Goal: Task Accomplishment & Management: Use online tool/utility

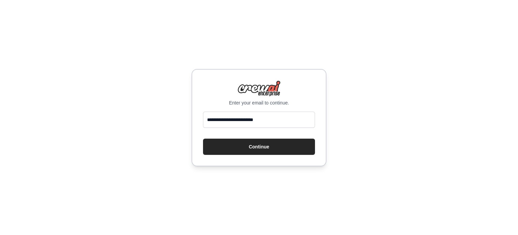
type input "**********"
click at [203, 138] on button "Continue" at bounding box center [259, 146] width 112 height 16
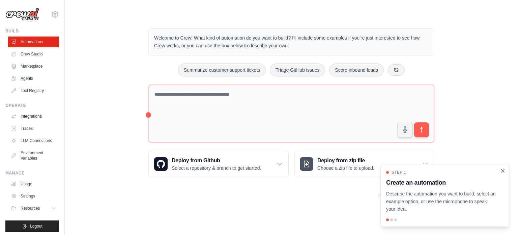
click at [505, 171] on icon "Close walkthrough" at bounding box center [503, 170] width 6 height 6
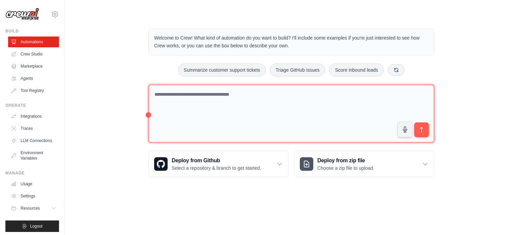
click at [267, 93] on textarea at bounding box center [292, 113] width 286 height 58
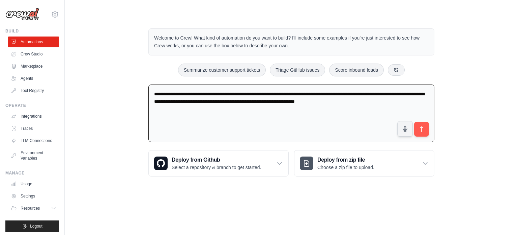
type textarea "**********"
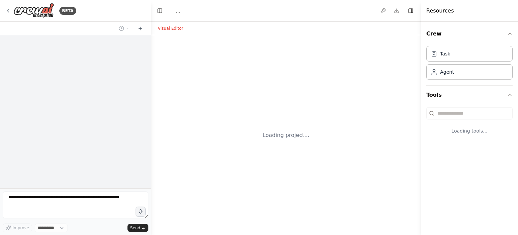
select select "****"
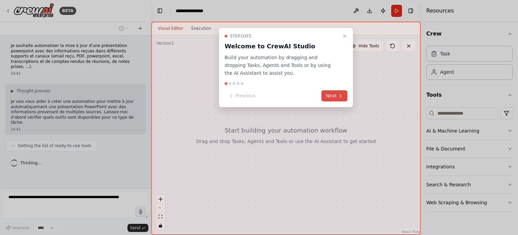
click at [340, 97] on icon at bounding box center [340, 95] width 5 height 5
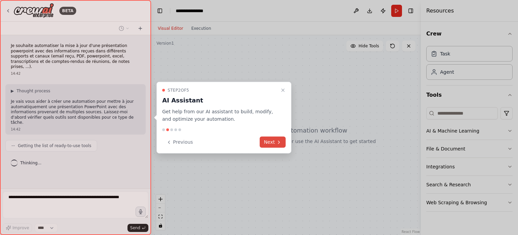
click at [277, 140] on icon at bounding box center [278, 141] width 5 height 5
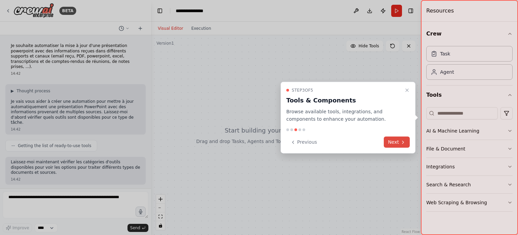
click at [395, 142] on button "Next" at bounding box center [397, 141] width 26 height 11
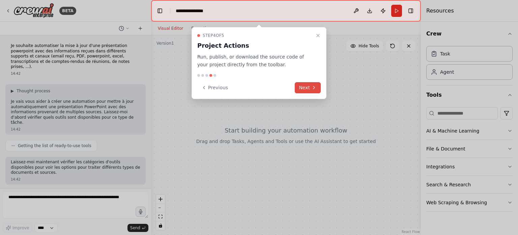
click at [306, 84] on button "Next" at bounding box center [308, 87] width 26 height 11
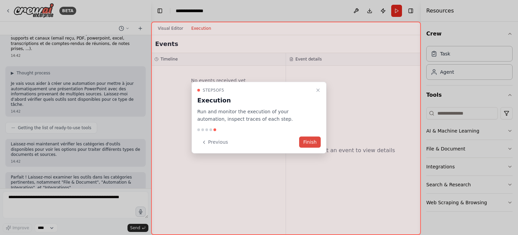
scroll to position [23, 0]
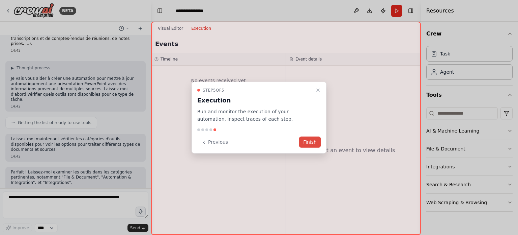
click at [313, 141] on button "Finish" at bounding box center [310, 141] width 22 height 11
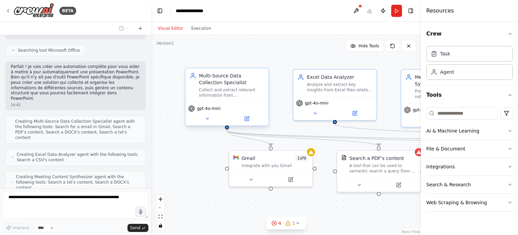
scroll to position [244, 0]
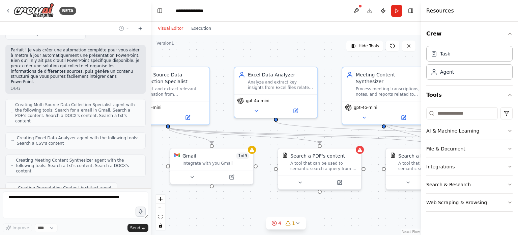
drag, startPoint x: 294, startPoint y: 58, endPoint x: 236, endPoint y: 56, distance: 57.8
click at [236, 56] on div ".deletable-edge-delete-btn { width: 20px; height: 20px; border: 0px solid #ffff…" at bounding box center [286, 134] width 270 height 199
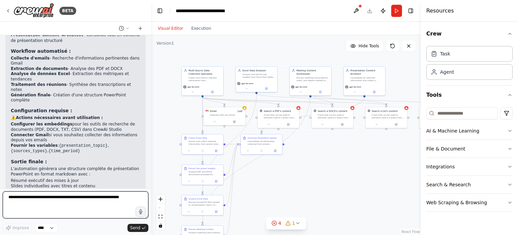
scroll to position [681, 0]
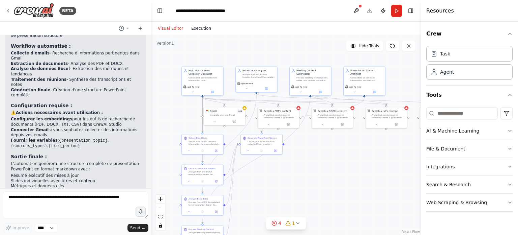
click at [195, 29] on button "Execution" at bounding box center [201, 28] width 28 height 8
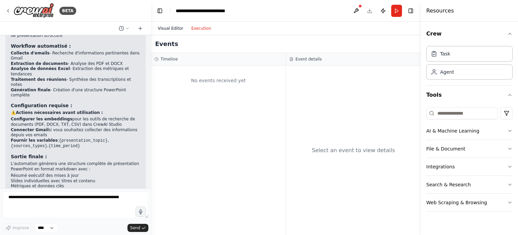
click at [169, 28] on button "Visual Editor" at bounding box center [170, 28] width 33 height 8
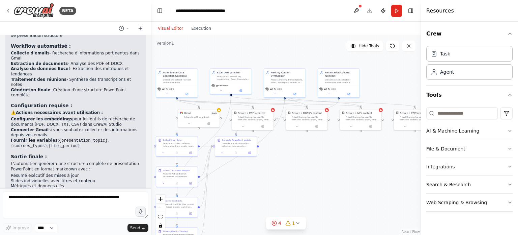
drag, startPoint x: 334, startPoint y: 181, endPoint x: 308, endPoint y: 183, distance: 25.7
click at [308, 183] on div ".deletable-edge-delete-btn { width: 20px; height: 20px; border: 0px solid #ffff…" at bounding box center [286, 134] width 270 height 199
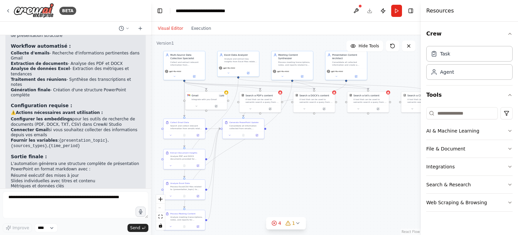
drag, startPoint x: 290, startPoint y: 163, endPoint x: 297, endPoint y: 145, distance: 19.1
click at [297, 145] on div ".deletable-edge-delete-btn { width: 20px; height: 20px; border: 0px solid #ffff…" at bounding box center [286, 134] width 270 height 199
click at [281, 94] on div "Search a PDF's content A tool that can be used to semantic search a query from …" at bounding box center [261, 98] width 42 height 14
click at [281, 92] on icon at bounding box center [280, 91] width 2 height 2
click at [227, 93] on icon at bounding box center [226, 91] width 3 height 3
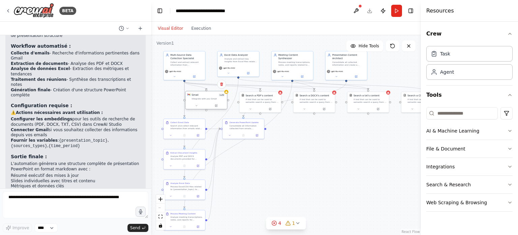
click at [211, 96] on div "Gmail 1 of 9" at bounding box center [208, 94] width 33 height 3
click at [195, 96] on div "Gmail" at bounding box center [195, 94] width 7 height 3
click at [197, 106] on icon at bounding box center [196, 105] width 3 height 3
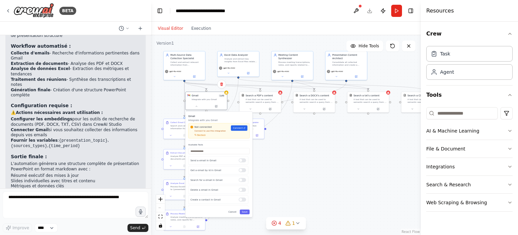
click at [290, 143] on div ".deletable-edge-delete-btn { width: 20px; height: 20px; border: 0px solid #ffff…" at bounding box center [286, 134] width 270 height 199
click at [257, 100] on div "A tool that can be used to semantic search a query from a PDF's content." at bounding box center [262, 99] width 33 height 5
click at [251, 107] on icon at bounding box center [250, 108] width 3 height 3
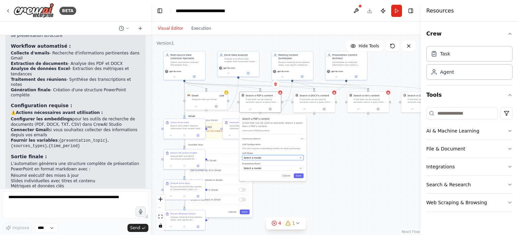
click at [267, 158] on div "Select a model" at bounding box center [271, 157] width 54 height 3
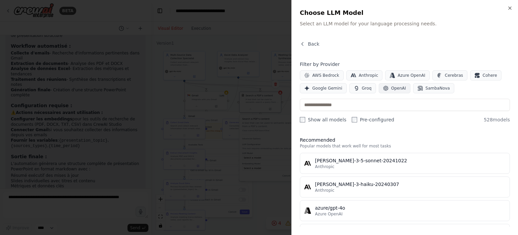
click at [386, 86] on button "OpenAI" at bounding box center [395, 88] width 32 height 10
click at [279, 9] on div at bounding box center [259, 117] width 518 height 235
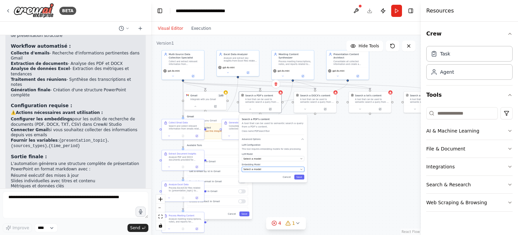
click at [276, 170] on div "Select a model" at bounding box center [271, 168] width 55 height 3
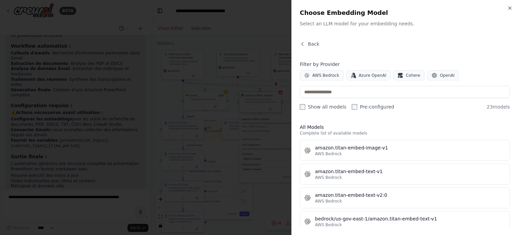
click at [249, 64] on div at bounding box center [259, 117] width 518 height 235
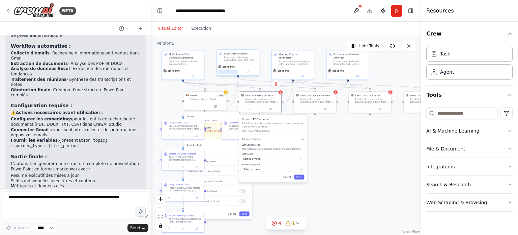
click at [228, 71] on icon at bounding box center [228, 72] width 3 height 3
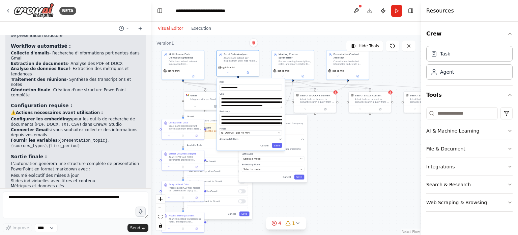
click at [229, 139] on span "Advanced Options" at bounding box center [229, 139] width 19 height 3
click at [347, 159] on div ".deletable-edge-delete-btn { width: 20px; height: 20px; border: 0px solid #ffff…" at bounding box center [286, 134] width 270 height 199
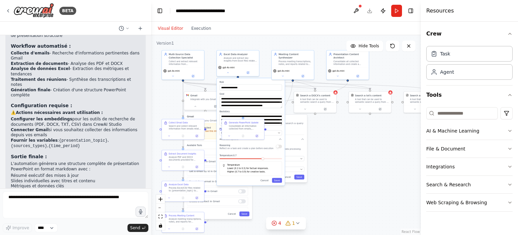
click at [356, 153] on div ".deletable-edge-delete-btn { width: 20px; height: 20px; border: 0px solid #ffff…" at bounding box center [286, 134] width 270 height 199
click at [319, 41] on div ".deletable-edge-delete-btn { width: 20px; height: 20px; border: 0px solid #ffff…" at bounding box center [286, 134] width 270 height 199
click at [269, 180] on button "Cancel" at bounding box center [265, 180] width 12 height 5
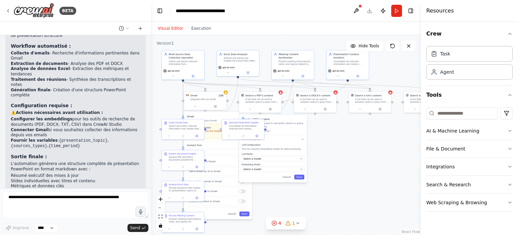
click at [329, 149] on div ".deletable-edge-delete-btn { width: 20px; height: 20px; border: 0px solid #ffff…" at bounding box center [286, 134] width 270 height 199
click at [330, 149] on div ".deletable-edge-delete-btn { width: 20px; height: 20px; border: 0px solid #ffff…" at bounding box center [286, 134] width 270 height 199
click at [235, 212] on button "Cancel" at bounding box center [232, 213] width 12 height 5
click at [291, 177] on button "Cancel" at bounding box center [287, 177] width 12 height 5
click at [354, 9] on button at bounding box center [356, 11] width 11 height 12
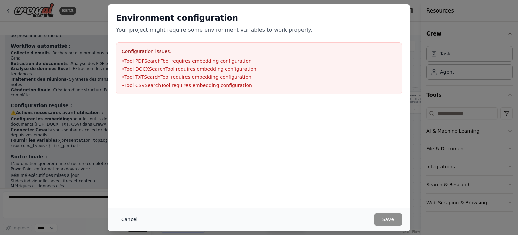
click at [129, 222] on button "Cancel" at bounding box center [129, 219] width 27 height 12
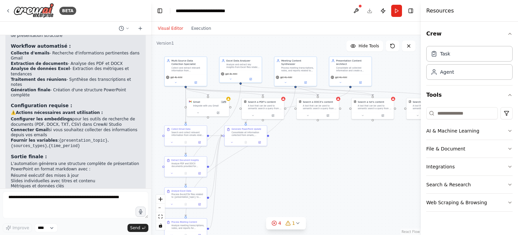
drag, startPoint x: 300, startPoint y: 166, endPoint x: 302, endPoint y: 172, distance: 7.0
click at [302, 172] on div ".deletable-edge-delete-btn { width: 20px; height: 20px; border: 0px solid #ffff…" at bounding box center [286, 134] width 270 height 199
click at [196, 105] on div "Integrate with you Gmail" at bounding box center [210, 105] width 34 height 3
click at [204, 105] on div "Integrate with you Gmail" at bounding box center [210, 105] width 34 height 3
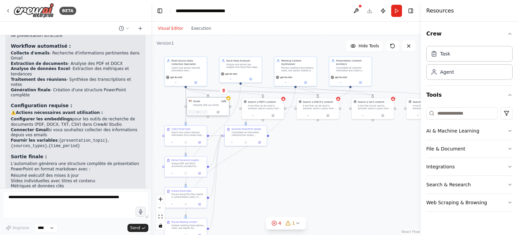
click at [199, 110] on icon at bounding box center [198, 111] width 3 height 3
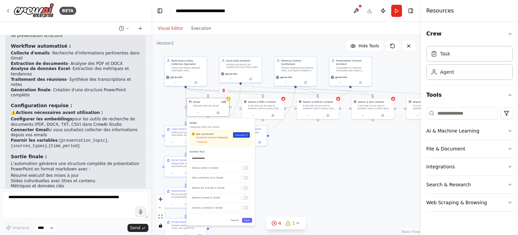
click at [240, 135] on span "Connect" at bounding box center [240, 134] width 10 height 3
click at [208, 44] on div ".deletable-edge-delete-btn { width: 20px; height: 20px; border: 0px solid #ffff…" at bounding box center [286, 134] width 270 height 199
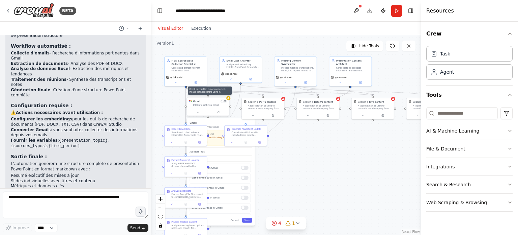
click at [229, 100] on div "Gmail 1 of 9 Integrate with you Gmail" at bounding box center [208, 102] width 42 height 11
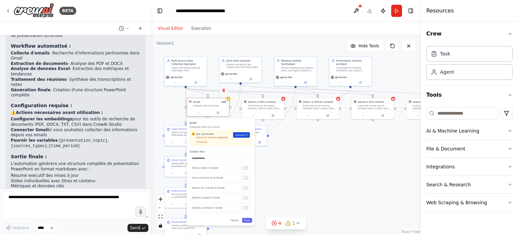
click at [239, 134] on span "Connect" at bounding box center [240, 134] width 10 height 3
click at [224, 47] on div ".deletable-edge-delete-btn { width: 20px; height: 20px; border: 0px solid #ffff…" at bounding box center [286, 134] width 270 height 199
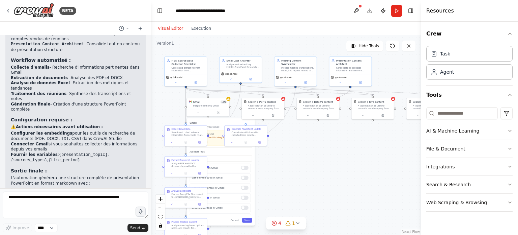
scroll to position [660, 0]
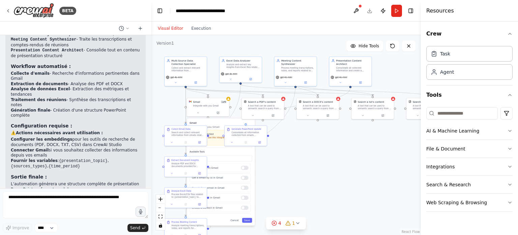
drag, startPoint x: 54, startPoint y: 102, endPoint x: 98, endPoint y: 105, distance: 43.3
click at [98, 148] on li "Connecter Gmail si vous souhaitez collecter des informations depuis vos emails" at bounding box center [76, 153] width 130 height 10
click at [229, 99] on div at bounding box center [228, 98] width 4 height 4
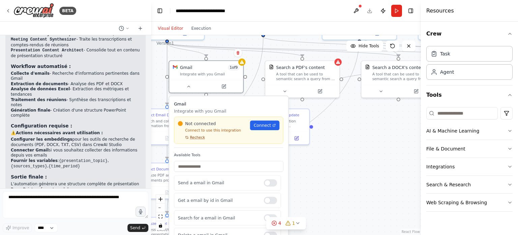
click at [196, 136] on span "Recheck" at bounding box center [197, 137] width 15 height 5
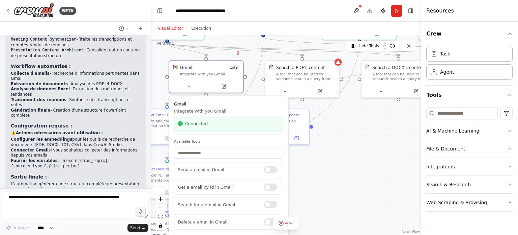
click at [340, 184] on div ".deletable-edge-delete-btn { width: 20px; height: 20px; border: 0px solid #ffff…" at bounding box center [286, 134] width 270 height 199
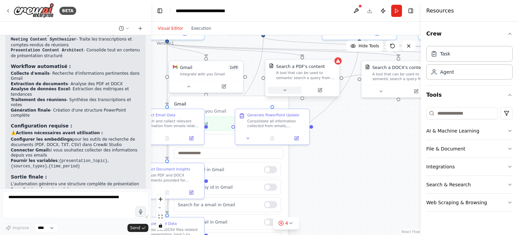
click at [284, 89] on icon at bounding box center [285, 89] width 5 height 5
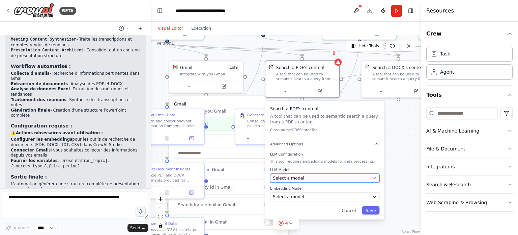
click at [306, 178] on div "Select a model" at bounding box center [321, 178] width 97 height 6
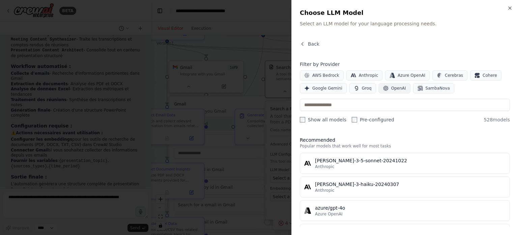
click at [392, 88] on span "OpenAI" at bounding box center [399, 87] width 15 height 5
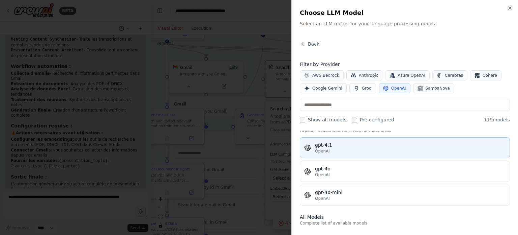
scroll to position [19, 0]
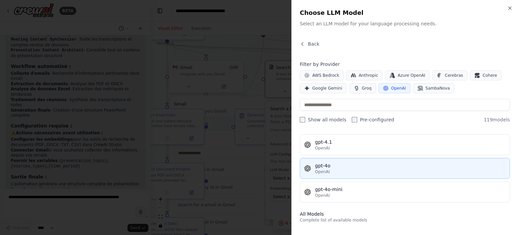
click at [349, 171] on div "OpenAI" at bounding box center [410, 171] width 191 height 5
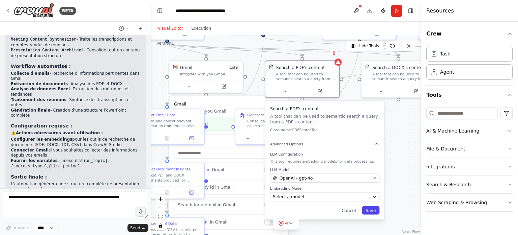
click at [368, 212] on button "Save" at bounding box center [371, 210] width 18 height 8
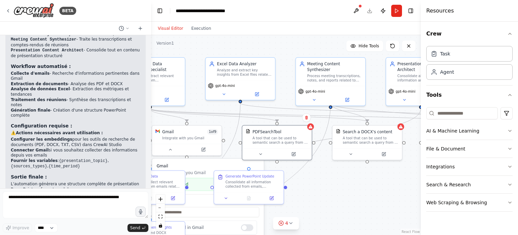
drag, startPoint x: 349, startPoint y: 118, endPoint x: 320, endPoint y: 176, distance: 64.8
click at [320, 176] on div ".deletable-edge-delete-btn { width: 20px; height: 20px; border: 0px solid #ffff…" at bounding box center [286, 134] width 270 height 199
click at [261, 153] on icon at bounding box center [261, 152] width 2 height 1
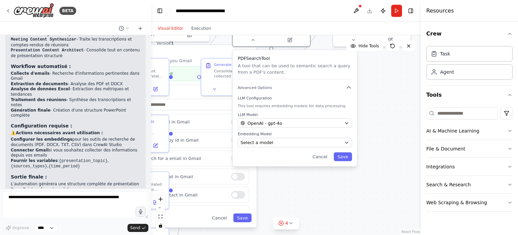
drag, startPoint x: 391, startPoint y: 189, endPoint x: 386, endPoint y: 78, distance: 110.8
click at [386, 78] on div ".deletable-edge-delete-btn { width: 20px; height: 20px; border: 0px solid #ffff…" at bounding box center [286, 134] width 270 height 199
click at [282, 139] on div "Select a model" at bounding box center [291, 142] width 101 height 6
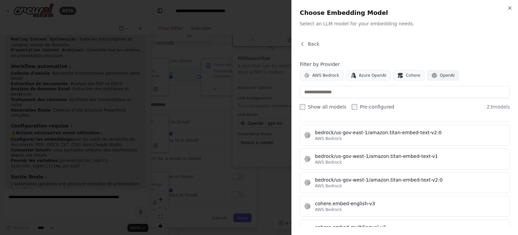
click at [441, 78] on span "OpenAI" at bounding box center [447, 75] width 15 height 5
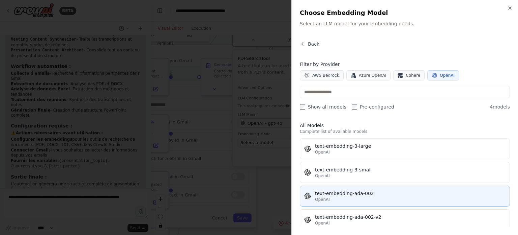
scroll to position [0, 0]
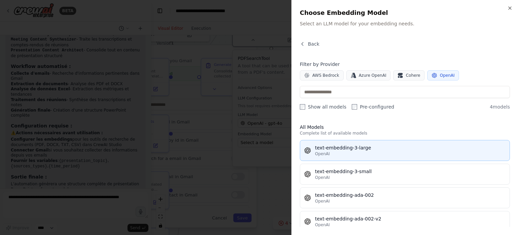
click at [379, 158] on button "text-embedding-3-large OpenAI" at bounding box center [405, 150] width 210 height 21
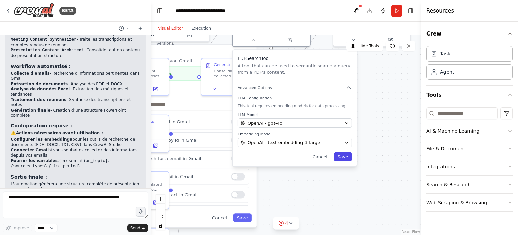
click at [346, 158] on button "Save" at bounding box center [343, 156] width 18 height 9
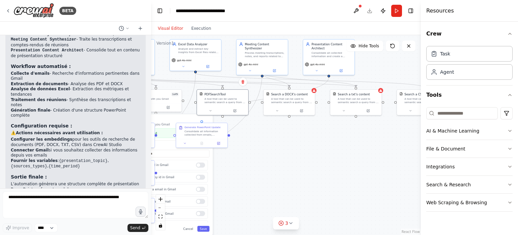
drag, startPoint x: 342, startPoint y: 143, endPoint x: 272, endPoint y: 171, distance: 75.4
click at [262, 176] on div ".deletable-edge-delete-btn { width: 20px; height: 20px; border: 0px solid #ffff…" at bounding box center [286, 134] width 270 height 199
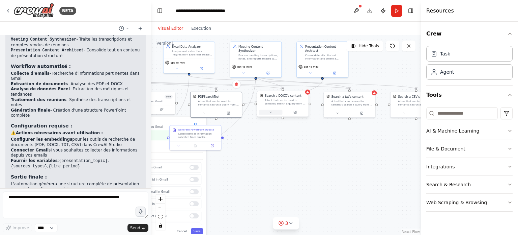
click at [270, 112] on icon at bounding box center [271, 112] width 2 height 1
click at [291, 173] on div "Select a model" at bounding box center [296, 173] width 67 height 4
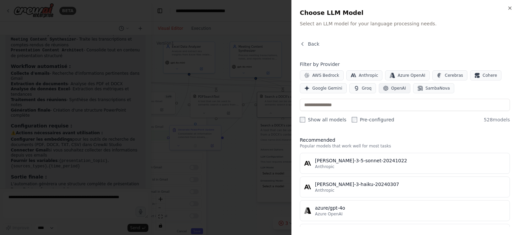
click at [395, 85] on span "OpenAI" at bounding box center [399, 87] width 15 height 5
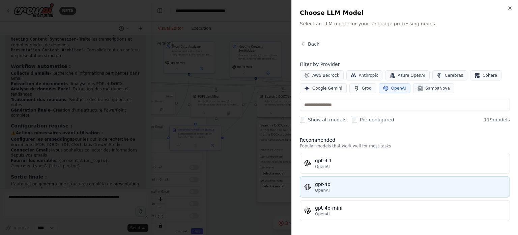
click at [352, 190] on div "OpenAI" at bounding box center [410, 189] width 191 height 5
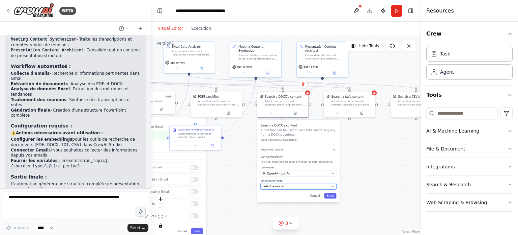
click at [302, 187] on div "Select a model" at bounding box center [296, 186] width 67 height 4
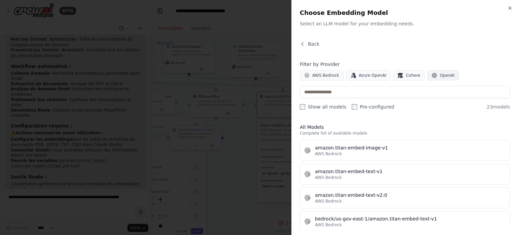
click at [440, 74] on span "OpenAI" at bounding box center [447, 75] width 15 height 5
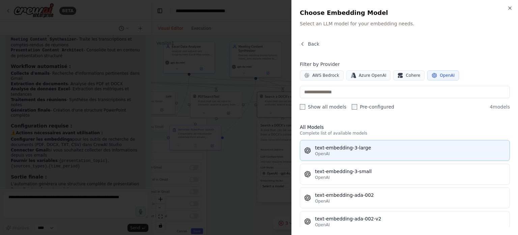
click at [381, 157] on button "text-embedding-3-large OpenAI" at bounding box center [405, 150] width 210 height 21
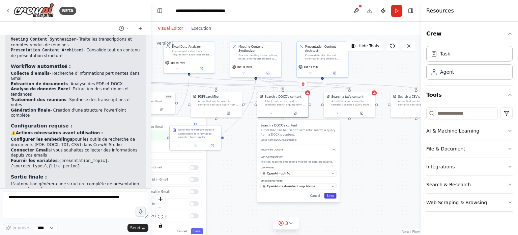
click at [331, 197] on button "Save" at bounding box center [330, 195] width 12 height 6
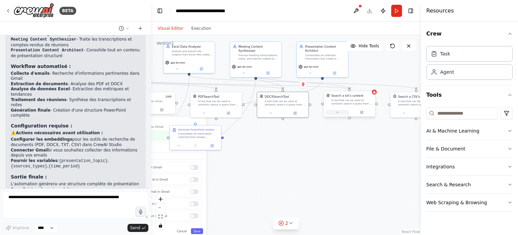
click at [340, 113] on button at bounding box center [338, 112] width 24 height 5
click at [350, 171] on div "Select a model" at bounding box center [362, 173] width 67 height 4
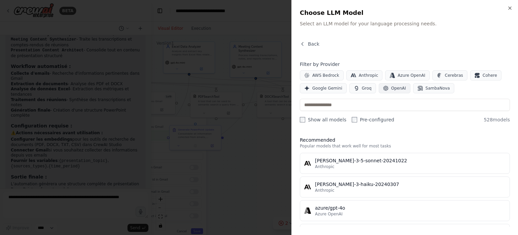
click at [392, 89] on span "OpenAI" at bounding box center [399, 87] width 15 height 5
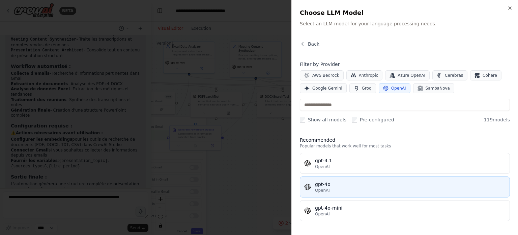
click at [349, 186] on div "gpt-4o" at bounding box center [410, 184] width 191 height 7
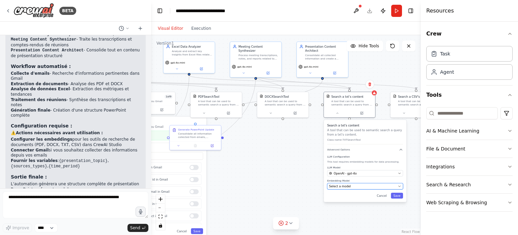
click at [355, 186] on div "Select a model" at bounding box center [362, 186] width 67 height 4
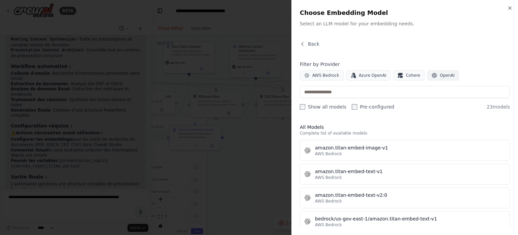
click at [440, 74] on span "OpenAI" at bounding box center [447, 75] width 15 height 5
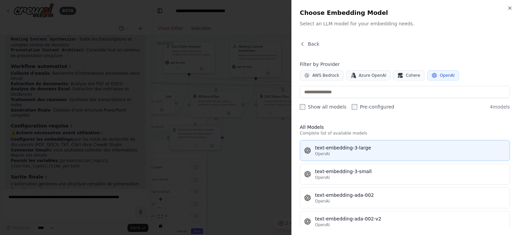
click at [370, 149] on div "text-embedding-3-large" at bounding box center [410, 147] width 191 height 7
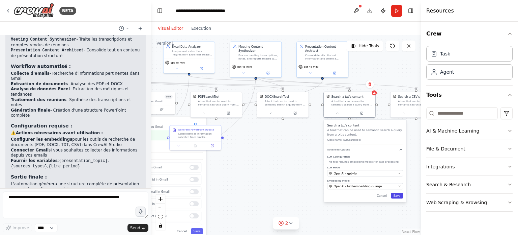
click at [397, 196] on button "Save" at bounding box center [397, 195] width 12 height 6
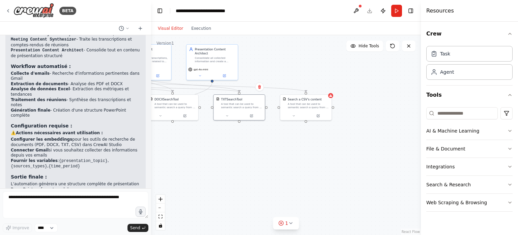
drag, startPoint x: 311, startPoint y: 155, endPoint x: 196, endPoint y: 158, distance: 114.8
click at [196, 158] on div ".deletable-edge-delete-btn { width: 20px; height: 20px; border: 0px solid #ffff…" at bounding box center [286, 134] width 270 height 199
click at [291, 117] on button at bounding box center [290, 114] width 24 height 5
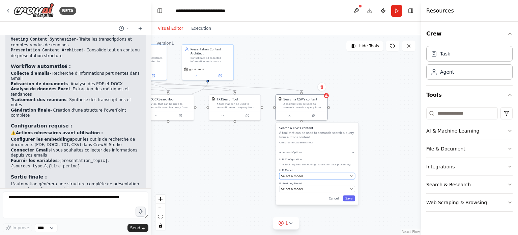
click at [311, 175] on div "Select a model" at bounding box center [314, 176] width 67 height 4
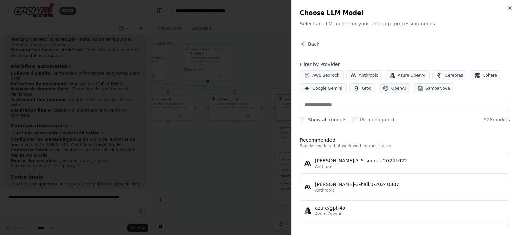
click at [392, 88] on span "OpenAI" at bounding box center [399, 87] width 15 height 5
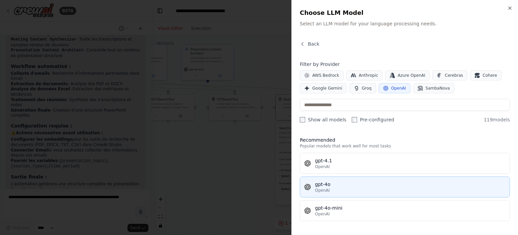
click at [356, 186] on div "gpt-4o" at bounding box center [410, 184] width 191 height 7
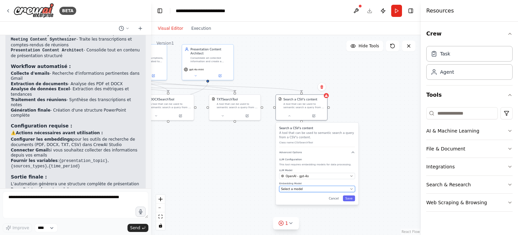
click at [318, 187] on div "Select a model" at bounding box center [314, 189] width 67 height 4
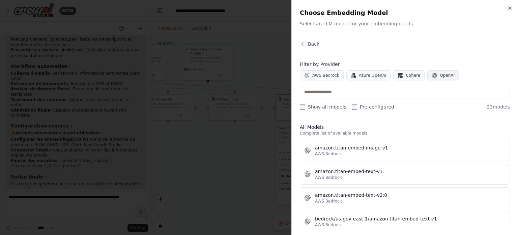
click at [440, 72] on button "OpenAI" at bounding box center [444, 75] width 32 height 10
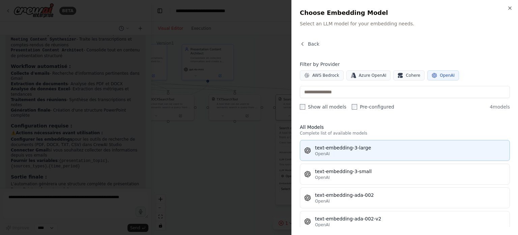
click at [363, 150] on div "text-embedding-3-large" at bounding box center [410, 147] width 191 height 7
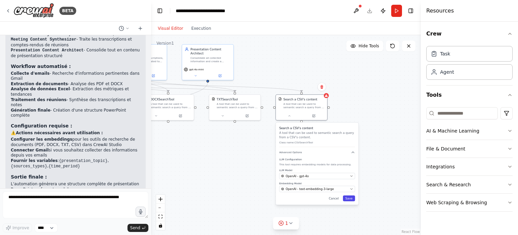
click at [348, 198] on button "Save" at bounding box center [349, 198] width 12 height 6
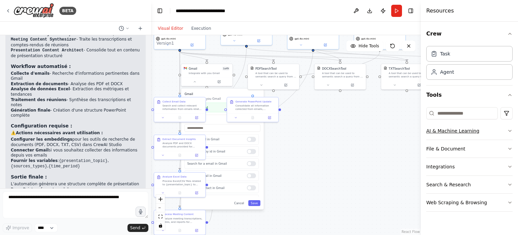
drag, startPoint x: 277, startPoint y: 170, endPoint x: 450, endPoint y: 137, distance: 176.1
click at [450, 137] on div "BETA Je souhaite automatiser la mise à jour d'une présentation powerpoint avec …" at bounding box center [259, 117] width 518 height 235
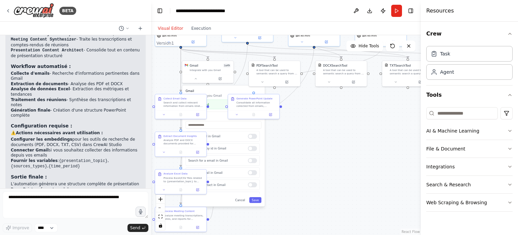
click at [412, 178] on div ".deletable-edge-delete-btn { width: 20px; height: 20px; border: 0px solid #ffff…" at bounding box center [286, 134] width 270 height 199
click at [395, 13] on button "Run" at bounding box center [397, 11] width 11 height 12
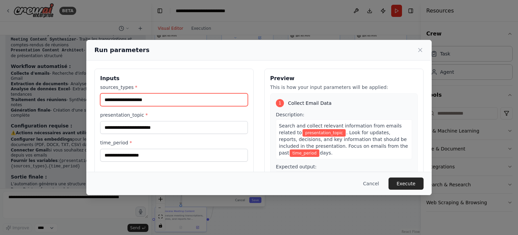
click at [169, 102] on input "sources_types *" at bounding box center [174, 99] width 148 height 13
click at [176, 102] on input "sources_types *" at bounding box center [174, 99] width 148 height 13
click at [217, 100] on input "sources_types *" at bounding box center [174, 99] width 148 height 13
click at [205, 78] on h3 "Inputs" at bounding box center [174, 78] width 148 height 8
click at [178, 96] on input "sources_types *" at bounding box center [174, 99] width 148 height 13
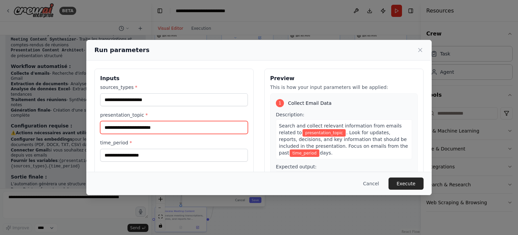
click at [162, 127] on input "presentation_topic *" at bounding box center [174, 127] width 148 height 13
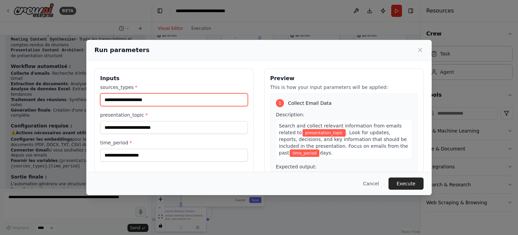
click at [176, 93] on input "sources_types *" at bounding box center [174, 99] width 148 height 13
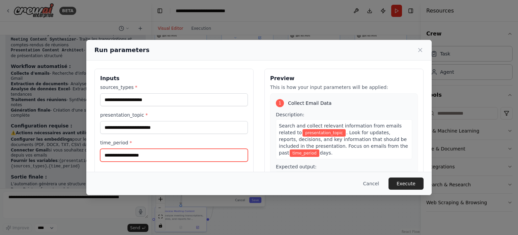
click at [162, 155] on input "time_period *" at bounding box center [174, 155] width 148 height 13
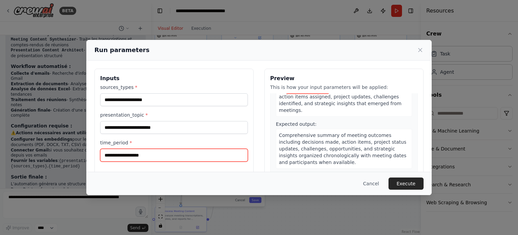
scroll to position [501, 0]
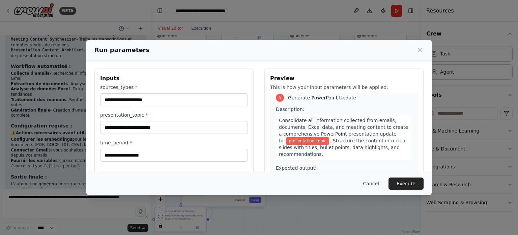
click at [374, 184] on button "Cancel" at bounding box center [371, 183] width 27 height 12
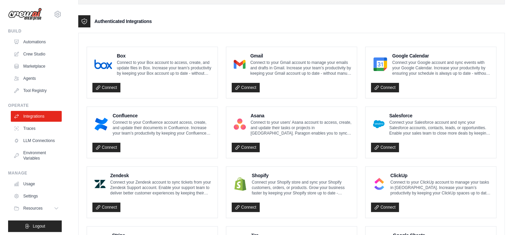
scroll to position [157, 0]
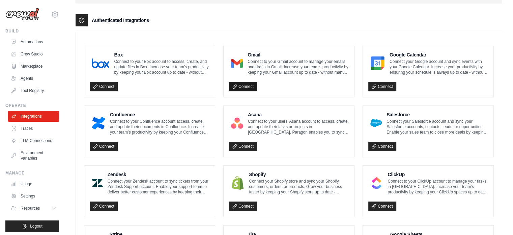
click at [240, 86] on link "Connect" at bounding box center [243, 86] width 28 height 9
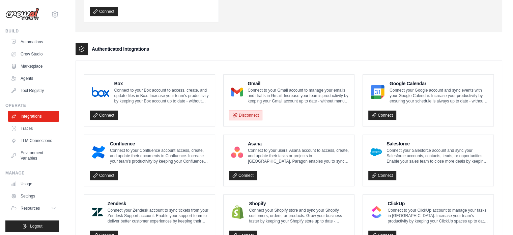
scroll to position [158, 0]
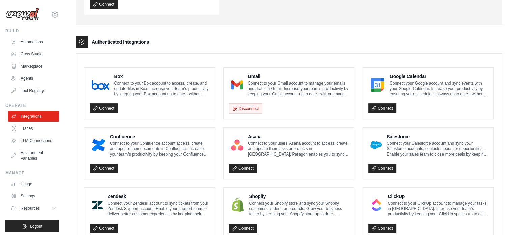
click at [270, 93] on p "Connect to your Gmail account to manage your emails and drafts in Gmail. Increa…" at bounding box center [298, 88] width 101 height 16
click at [242, 81] on img at bounding box center [237, 85] width 12 height 14
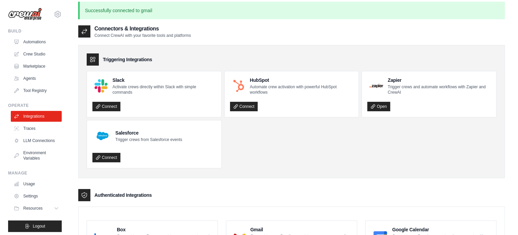
scroll to position [0, 0]
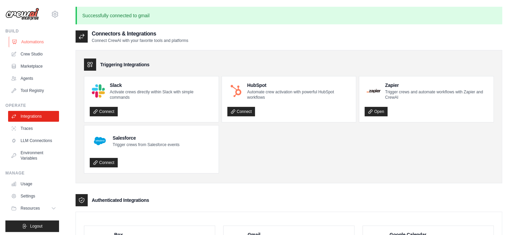
click at [31, 41] on link "Automations" at bounding box center [34, 41] width 51 height 11
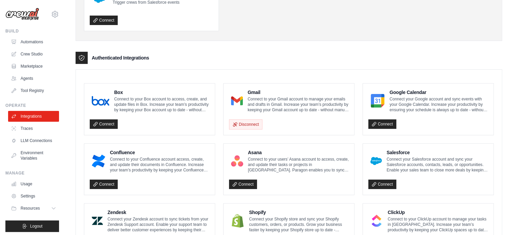
scroll to position [120, 0]
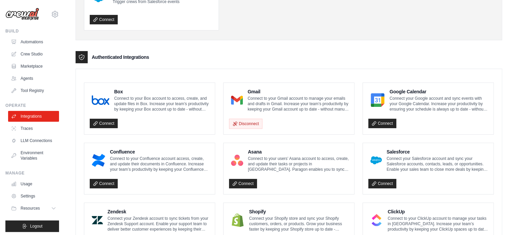
click at [238, 97] on img at bounding box center [237, 100] width 12 height 14
click at [277, 98] on p "Connect to your Gmail account to manage your emails and drafts in Gmail. Increa…" at bounding box center [298, 104] width 101 height 16
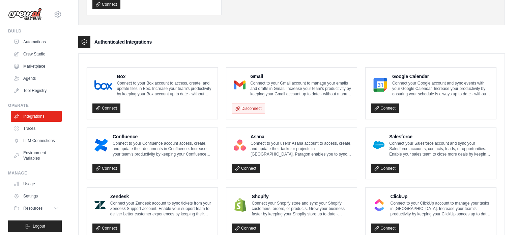
scroll to position [0, 0]
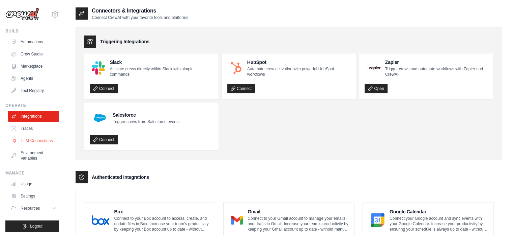
click at [28, 140] on link "LLM Connections" at bounding box center [34, 140] width 51 height 11
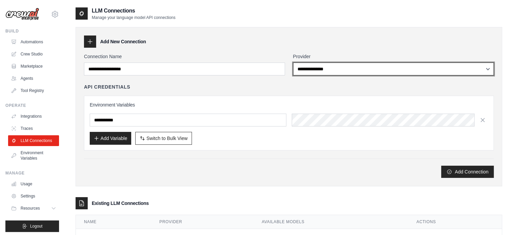
click at [327, 67] on select "**********" at bounding box center [393, 68] width 201 height 13
select select "******"
click at [293, 62] on select "**********" at bounding box center [393, 68] width 201 height 13
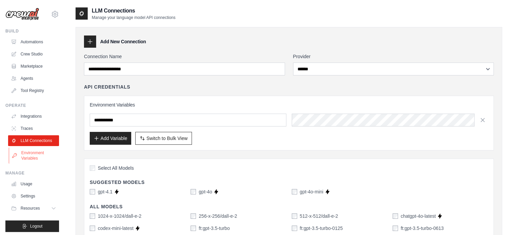
click at [36, 161] on link "Environment Variables" at bounding box center [34, 155] width 51 height 16
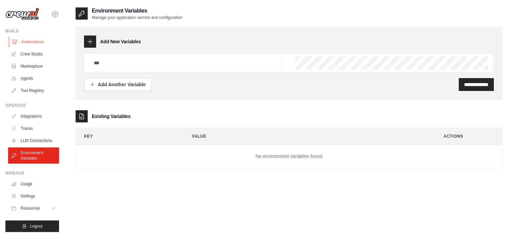
click at [32, 41] on link "Automations" at bounding box center [34, 41] width 51 height 11
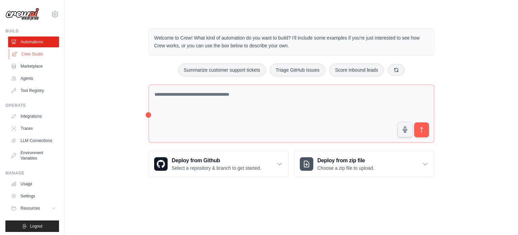
click at [35, 54] on link "Crew Studio" at bounding box center [34, 54] width 51 height 11
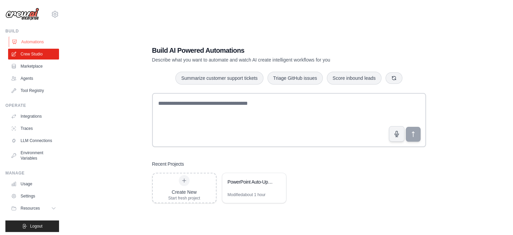
click at [33, 43] on link "Automations" at bounding box center [34, 41] width 51 height 11
